Goal: Obtain resource: Obtain resource

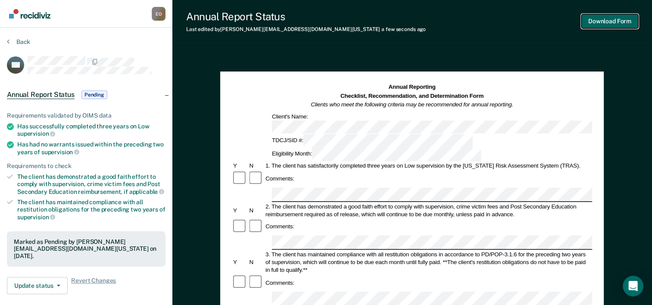
click at [605, 19] on button "Download Form" at bounding box center [609, 21] width 57 height 14
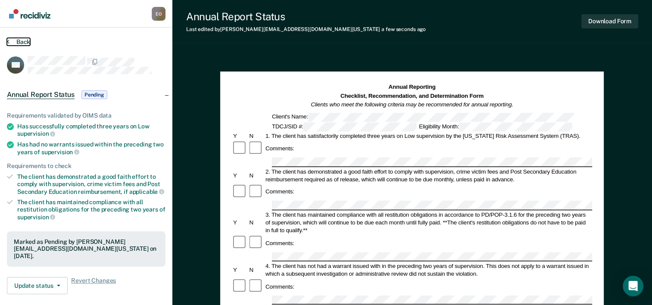
click at [8, 41] on icon at bounding box center [8, 41] width 3 height 7
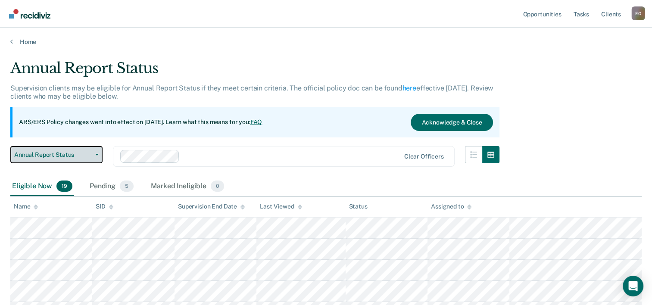
click at [94, 154] on span "button" at bounding box center [95, 155] width 7 height 2
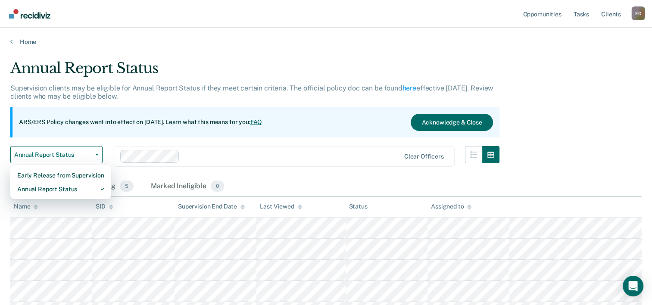
click at [243, 177] on div "Eligible Now 19 Pending 5 Marked Ineligible 0" at bounding box center [325, 186] width 631 height 19
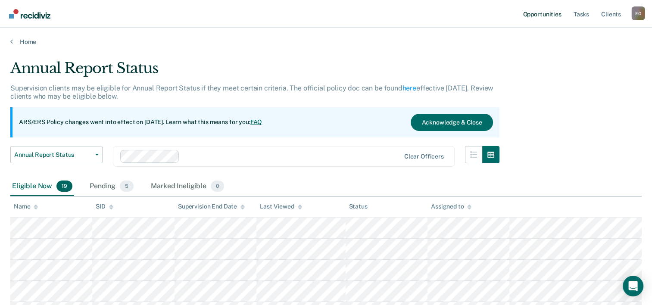
click at [535, 15] on link "Opportunities" at bounding box center [542, 14] width 42 height 28
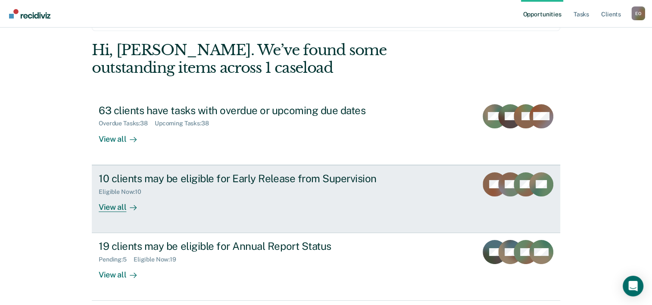
scroll to position [61, 0]
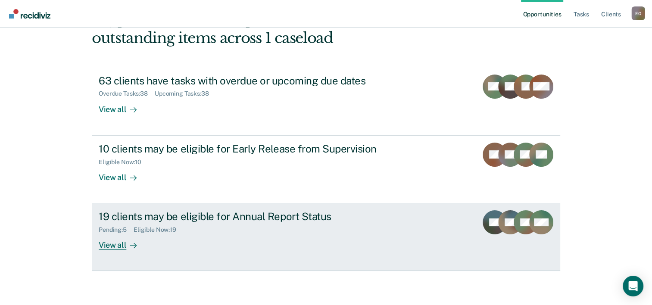
click at [111, 245] on div "View all" at bounding box center [123, 242] width 48 height 17
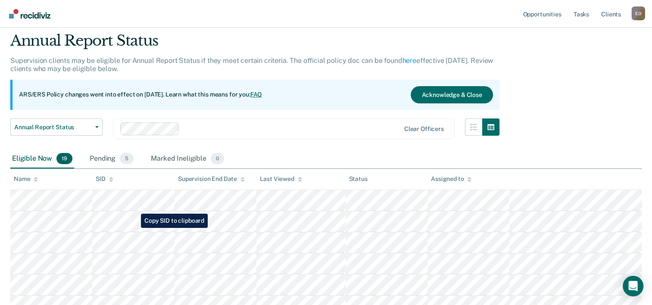
scroll to position [43, 0]
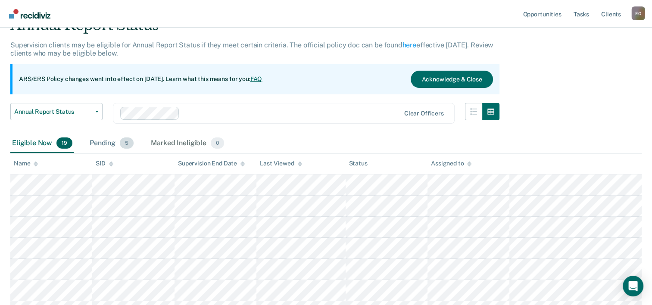
click at [126, 142] on span "5" at bounding box center [127, 143] width 14 height 11
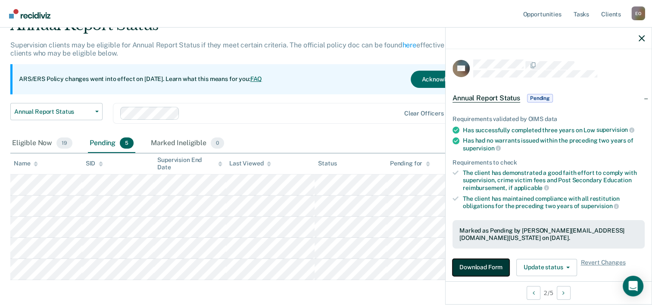
click at [486, 267] on button "Download Form" at bounding box center [481, 267] width 57 height 17
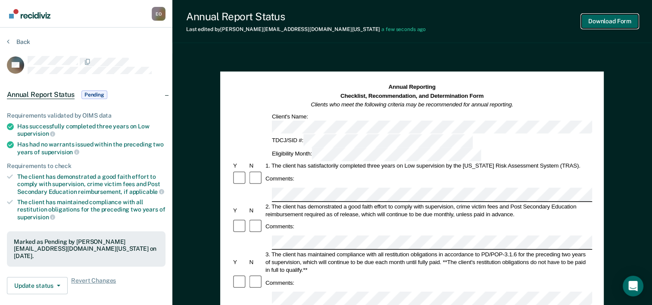
click at [601, 21] on button "Download Form" at bounding box center [609, 21] width 57 height 14
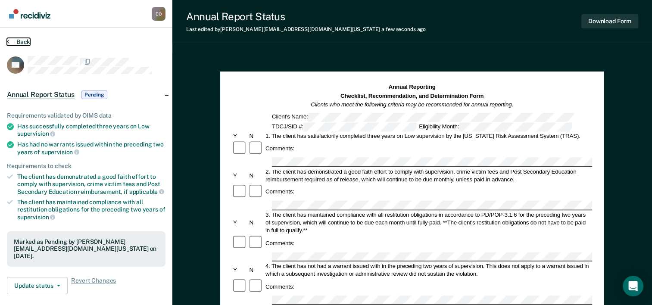
click at [8, 43] on icon at bounding box center [8, 41] width 3 height 7
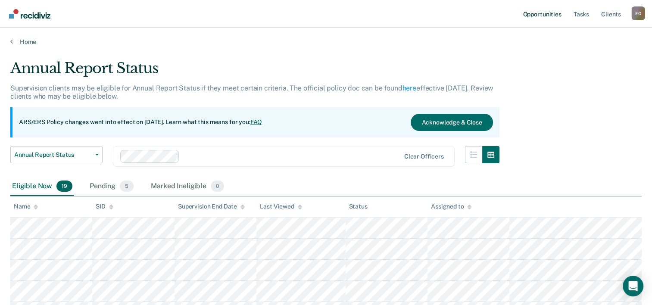
click at [540, 14] on link "Opportunities" at bounding box center [542, 14] width 42 height 28
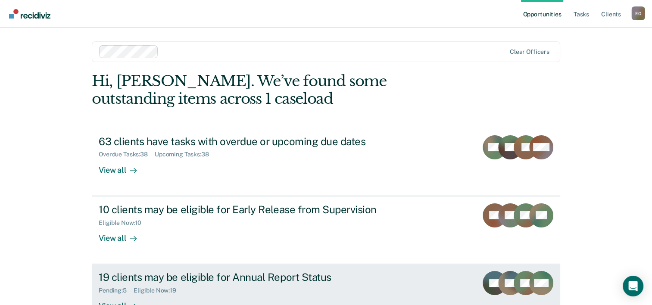
click at [172, 286] on div "Pending : 5 Eligible Now : 19" at bounding box center [250, 289] width 303 height 11
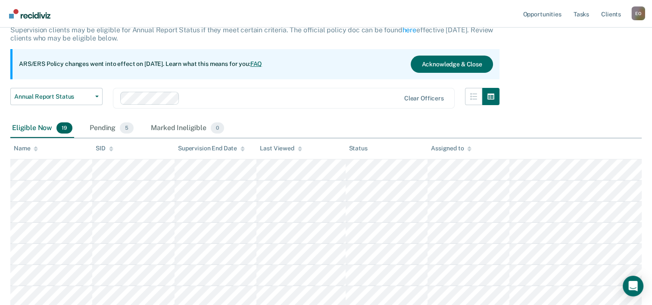
scroll to position [43, 0]
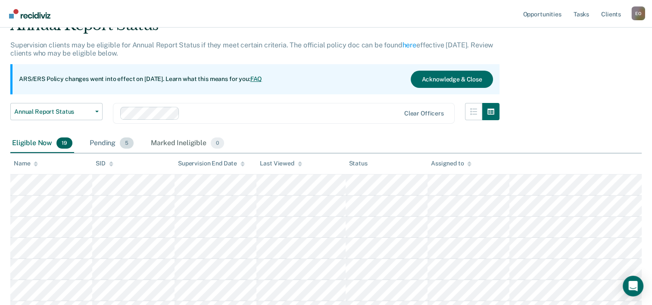
click at [104, 145] on div "Pending 5" at bounding box center [111, 143] width 47 height 19
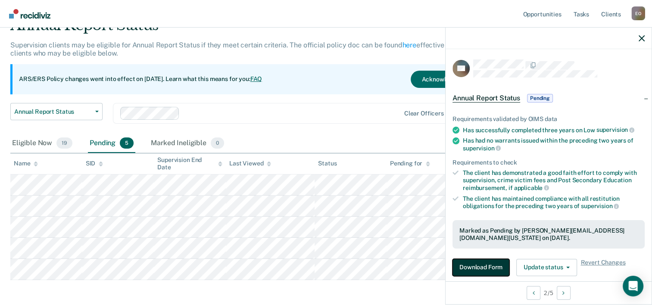
click at [471, 268] on button "Download Form" at bounding box center [481, 267] width 57 height 17
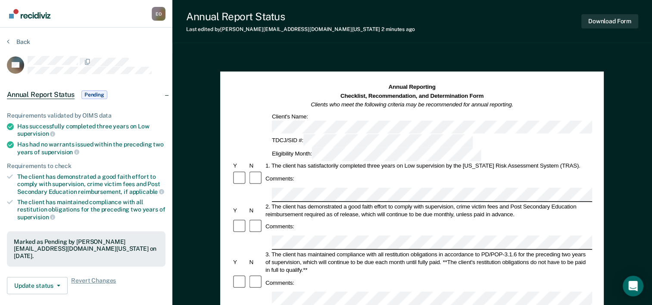
click at [150, 73] on article "TG Annual Report Status Pending Requirements validated by OIMS data Has success…" at bounding box center [86, 245] width 159 height 379
click at [138, 59] on div at bounding box center [97, 61] width 138 height 11
click at [144, 61] on div at bounding box center [97, 61] width 138 height 11
click at [93, 94] on span "Pending" at bounding box center [94, 95] width 26 height 9
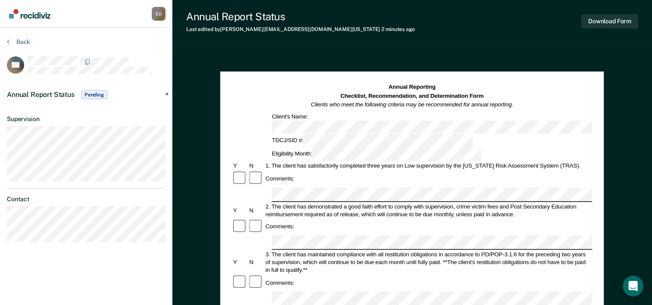
click at [94, 92] on span "Pending" at bounding box center [94, 95] width 26 height 9
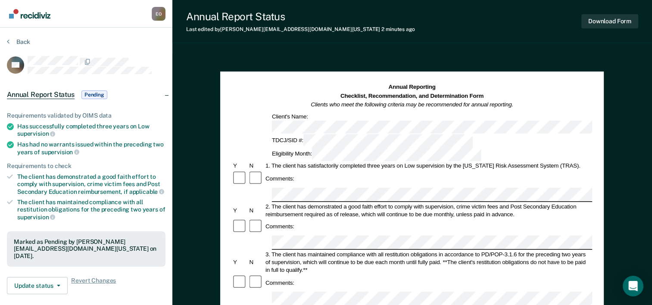
click at [145, 75] on article "TG Annual Report Status Pending Requirements validated by OIMS data Has success…" at bounding box center [86, 245] width 159 height 379
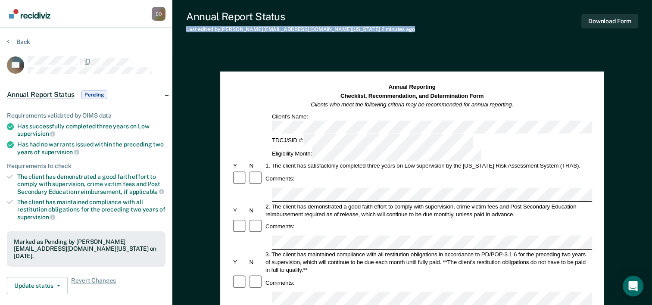
drag, startPoint x: 381, startPoint y: 9, endPoint x: 383, endPoint y: 37, distance: 28.5
click at [383, 37] on div "Annual Report Status Last edited by [PERSON_NAME][EMAIL_ADDRESS][DOMAIN_NAME][U…" at bounding box center [412, 21] width 480 height 43
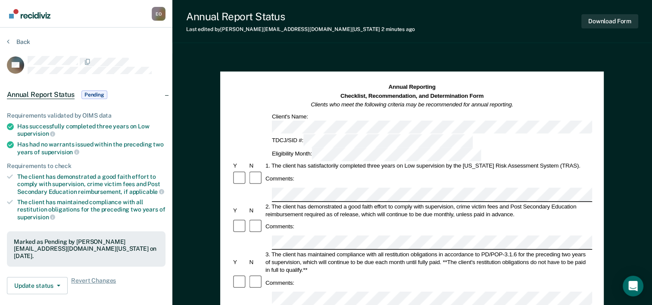
drag, startPoint x: 383, startPoint y: 37, endPoint x: 503, endPoint y: 29, distance: 120.5
click at [503, 29] on div "Annual Report Status Last edited by [PERSON_NAME][EMAIL_ADDRESS][DOMAIN_NAME][U…" at bounding box center [412, 21] width 480 height 43
drag, startPoint x: 551, startPoint y: 4, endPoint x: 547, endPoint y: 7, distance: 5.3
click at [547, 7] on div "Annual Report Status Last edited by [PERSON_NAME][EMAIL_ADDRESS][DOMAIN_NAME][U…" at bounding box center [412, 21] width 480 height 43
click at [138, 44] on div "Back" at bounding box center [86, 47] width 159 height 18
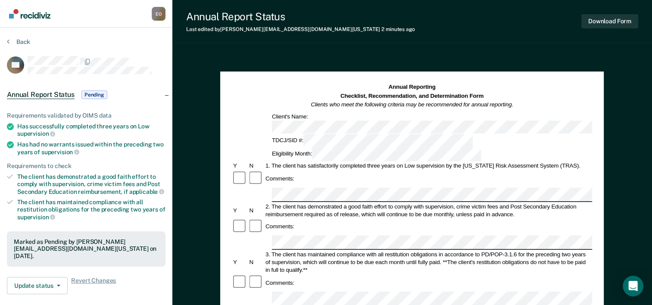
drag, startPoint x: 486, startPoint y: 8, endPoint x: 485, endPoint y: 15, distance: 6.7
click at [485, 15] on div "Annual Report Status Last edited by [PERSON_NAME][EMAIL_ADDRESS][DOMAIN_NAME][U…" at bounding box center [412, 21] width 480 height 43
click at [9, 41] on button "Back" at bounding box center [18, 42] width 23 height 8
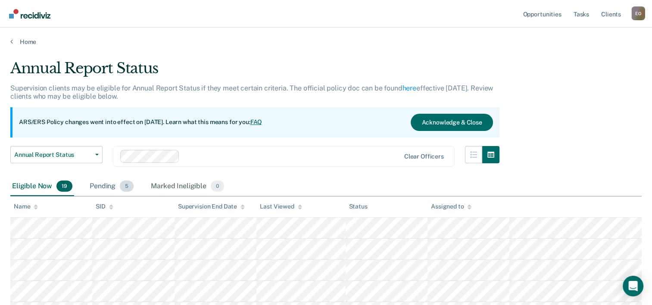
click at [109, 190] on div "Pending 5" at bounding box center [111, 186] width 47 height 19
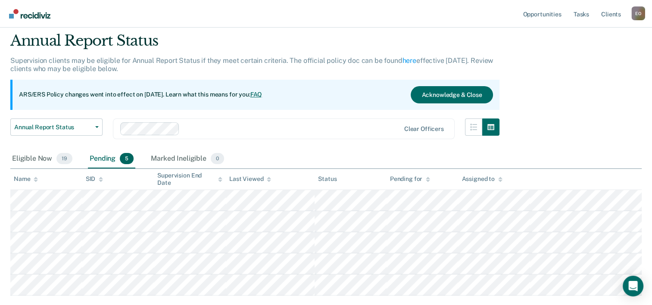
scroll to position [43, 0]
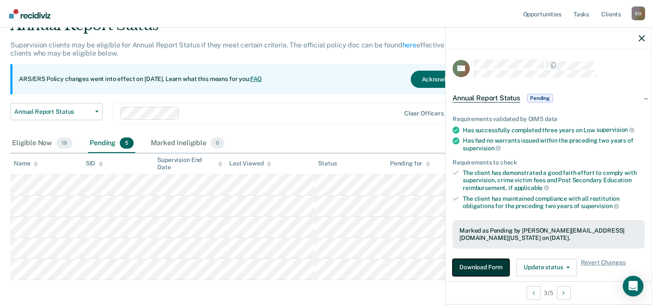
click at [486, 264] on button "Download Form" at bounding box center [481, 267] width 57 height 17
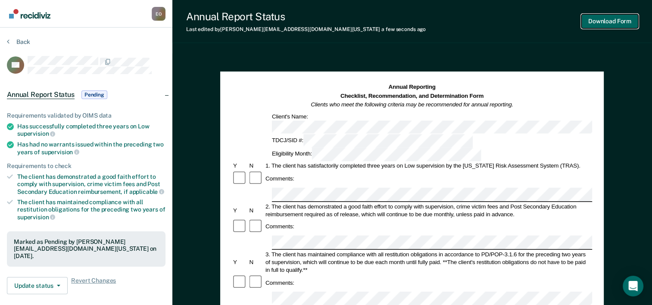
click at [607, 22] on button "Download Form" at bounding box center [609, 21] width 57 height 14
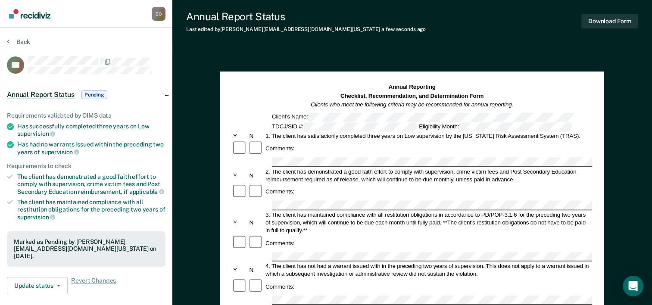
click at [89, 94] on span "Pending" at bounding box center [94, 95] width 26 height 9
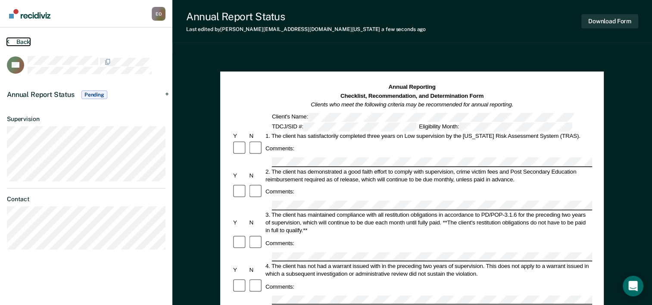
click at [9, 42] on icon at bounding box center [8, 41] width 3 height 7
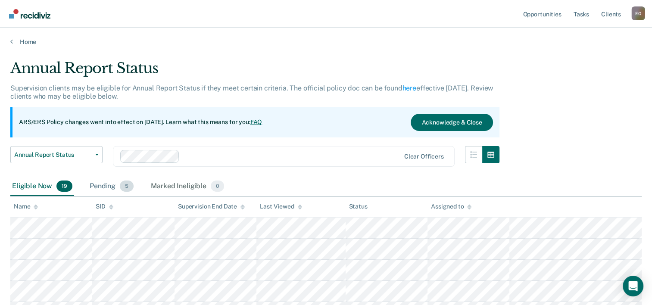
click at [109, 188] on div "Pending 5" at bounding box center [111, 186] width 47 height 19
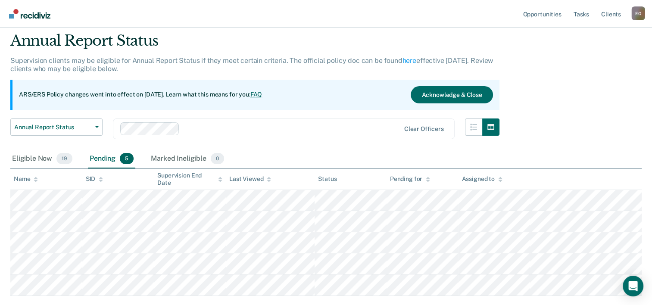
scroll to position [43, 0]
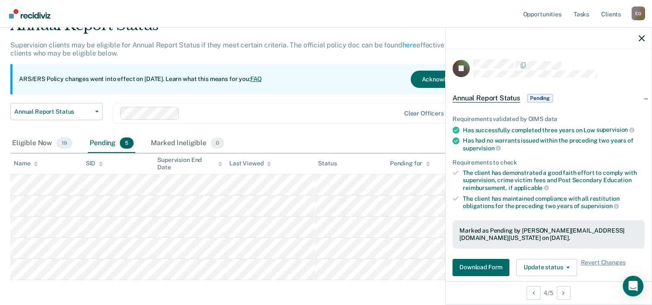
click at [541, 96] on span "Pending" at bounding box center [540, 98] width 26 height 9
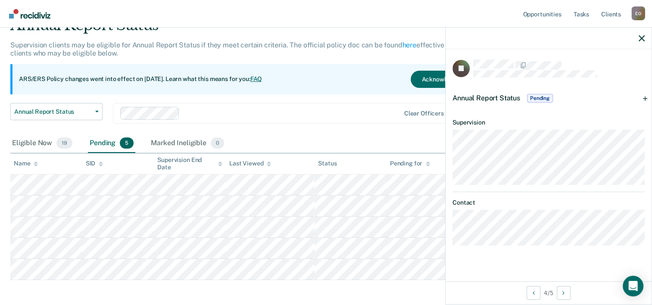
click at [541, 96] on span "Pending" at bounding box center [540, 98] width 26 height 9
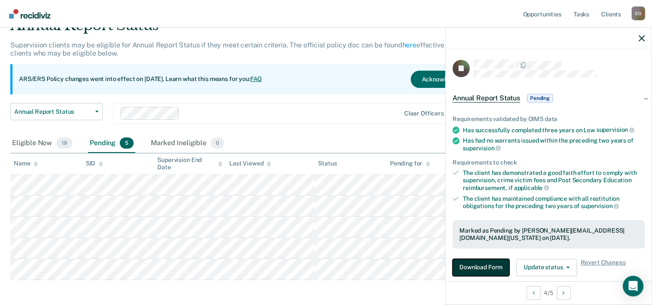
click at [478, 269] on button "Download Form" at bounding box center [481, 267] width 57 height 17
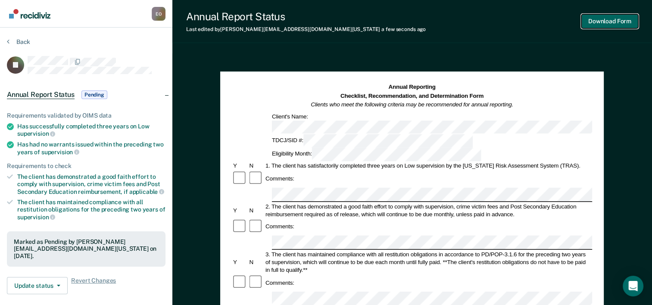
click at [597, 24] on button "Download Form" at bounding box center [609, 21] width 57 height 14
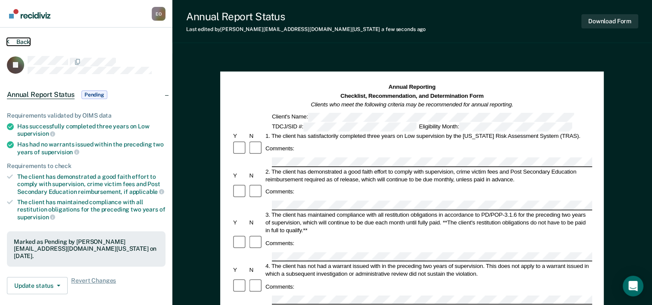
click at [7, 42] on icon at bounding box center [8, 41] width 3 height 7
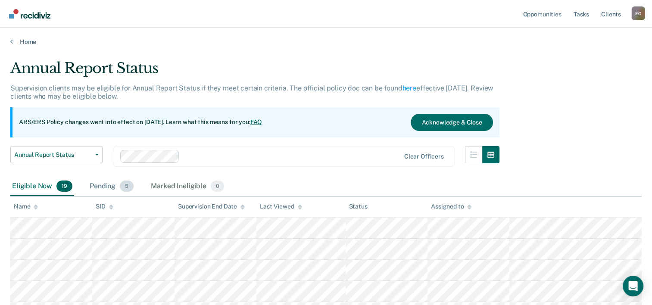
click at [111, 186] on div "Pending 5" at bounding box center [111, 186] width 47 height 19
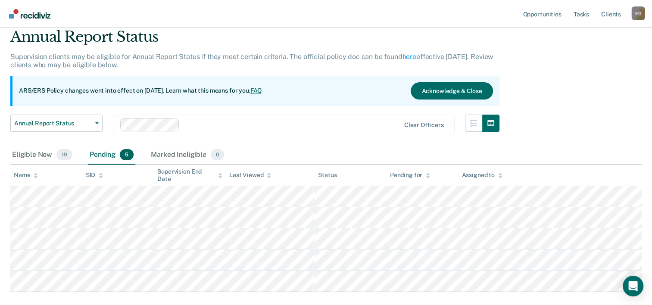
scroll to position [79, 0]
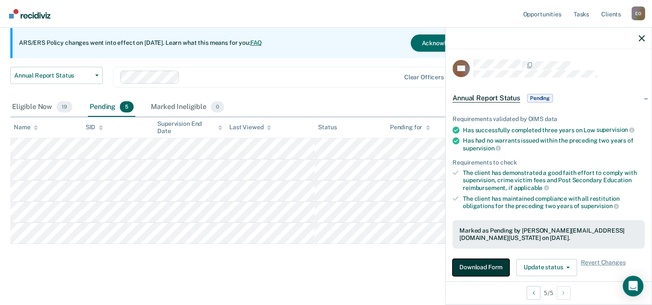
click at [478, 263] on button "Download Form" at bounding box center [481, 267] width 57 height 17
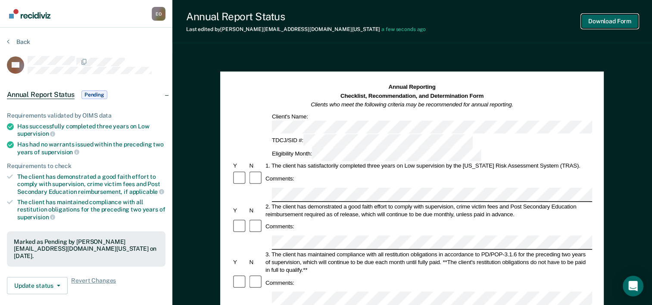
click at [602, 22] on button "Download Form" at bounding box center [609, 21] width 57 height 14
